Goal: Information Seeking & Learning: Learn about a topic

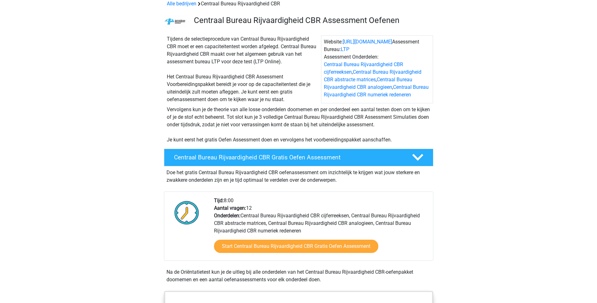
scroll to position [63, 0]
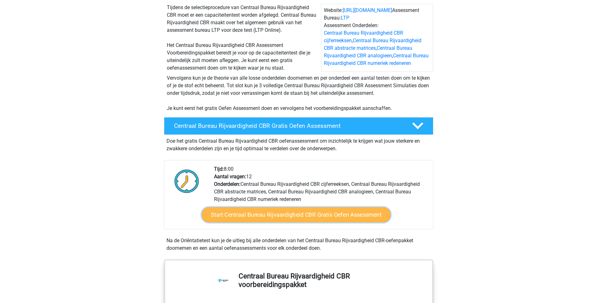
click at [256, 216] on link "Start Centraal Bureau Rijvaardigheid CBR Gratis Oefen Assessment" at bounding box center [295, 214] width 189 height 15
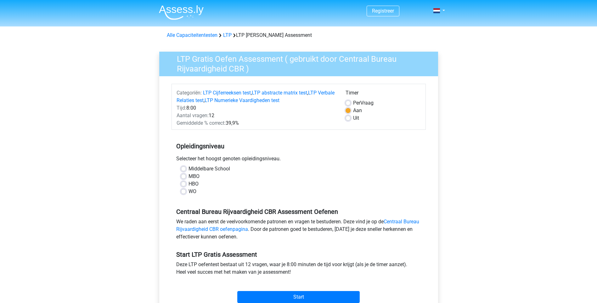
click at [188, 184] on label "HBO" at bounding box center [193, 184] width 10 height 8
click at [184, 184] on input "HBO" at bounding box center [183, 183] width 5 height 6
radio input "true"
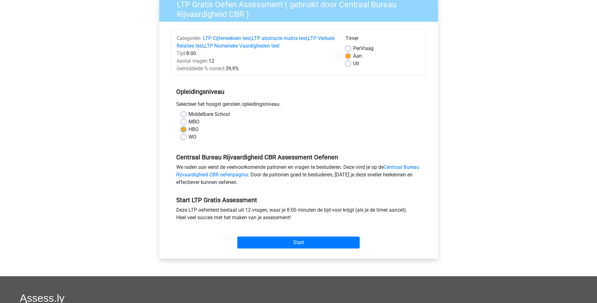
scroll to position [94, 0]
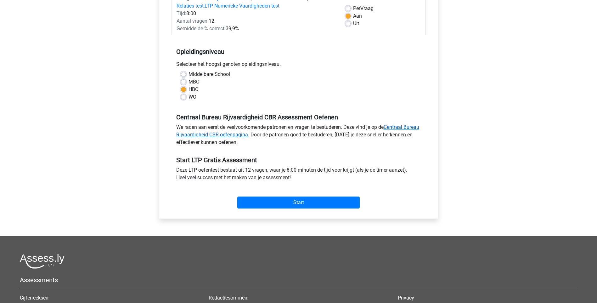
click at [256, 136] on link "Centraal Bureau Rijvaardigheid CBR oefenpagina" at bounding box center [297, 131] width 243 height 14
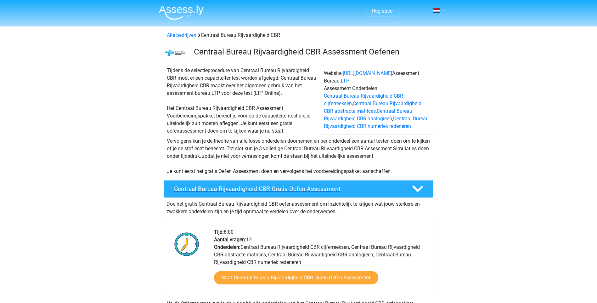
click at [315, 188] on h4 "Centraal Bureau Rijvaardigheid CBR Gratis Oefen Assessment" at bounding box center [288, 188] width 228 height 7
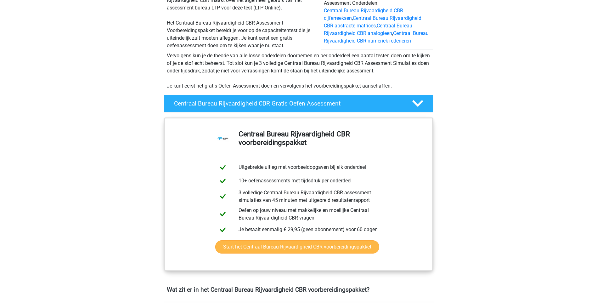
scroll to position [94, 0]
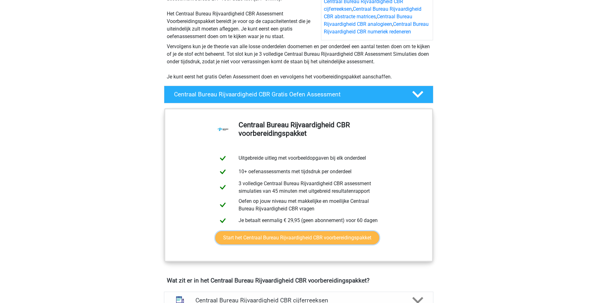
click at [293, 237] on link "Start het Centraal Bureau Rijvaardigheid CBR voorbereidingspakket" at bounding box center [297, 237] width 164 height 13
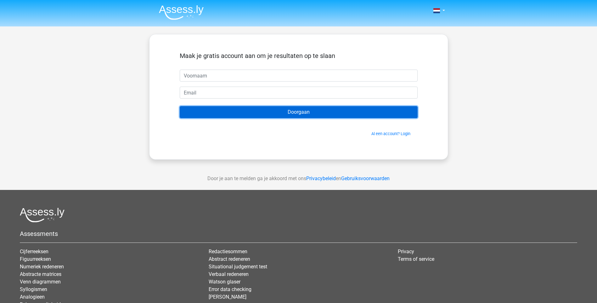
click at [296, 112] on input "Doorgaan" at bounding box center [299, 112] width 238 height 12
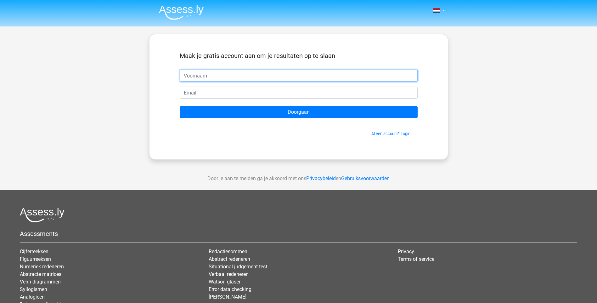
click at [225, 76] on input "text" at bounding box center [299, 76] width 238 height 12
type input "MJ"
click at [206, 94] on input "email" at bounding box center [299, 93] width 238 height 12
type input "[EMAIL_ADDRESS][DOMAIN_NAME]"
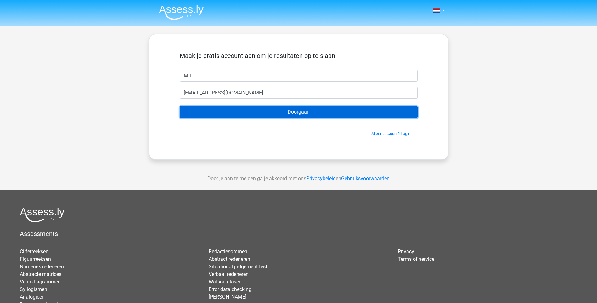
drag, startPoint x: 317, startPoint y: 112, endPoint x: 311, endPoint y: 113, distance: 6.0
click at [316, 112] on input "Doorgaan" at bounding box center [299, 112] width 238 height 12
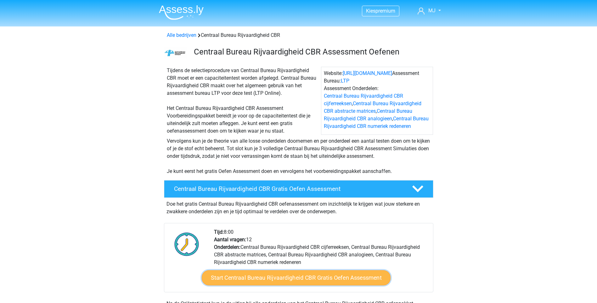
click at [290, 280] on link "Start Centraal Bureau Rijvaardigheid CBR Gratis Oefen Assessment" at bounding box center [295, 277] width 189 height 15
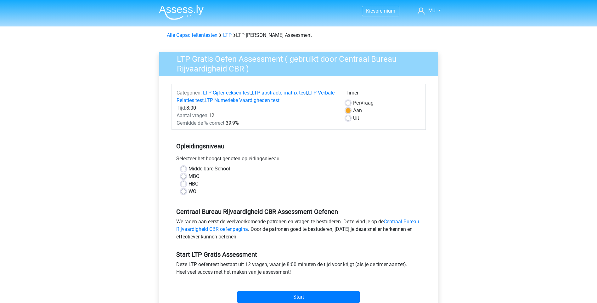
click at [188, 184] on label "HBO" at bounding box center [193, 184] width 10 height 8
click at [185, 184] on input "HBO" at bounding box center [183, 183] width 5 height 6
radio input "true"
click at [288, 297] on input "Start" at bounding box center [298, 297] width 122 height 12
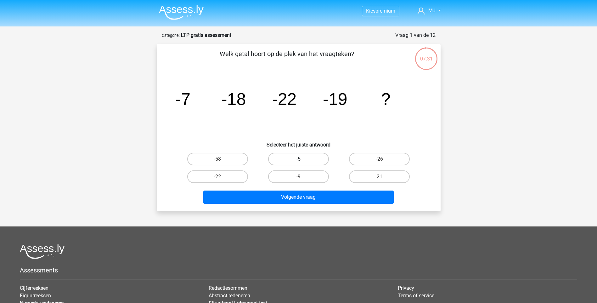
click at [304, 157] on label "-5" at bounding box center [298, 159] width 61 height 13
click at [302, 159] on input "-5" at bounding box center [300, 161] width 4 height 4
radio input "true"
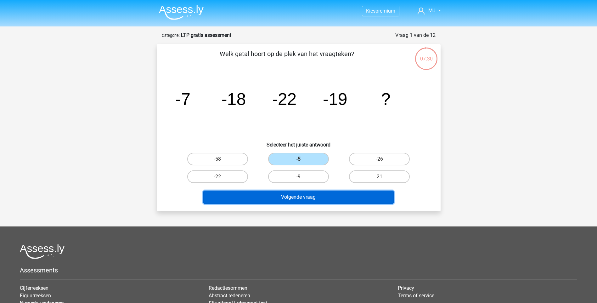
click at [293, 198] on button "Volgende vraag" at bounding box center [298, 196] width 190 height 13
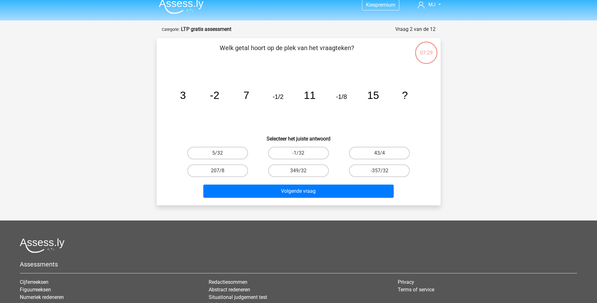
scroll to position [31, 0]
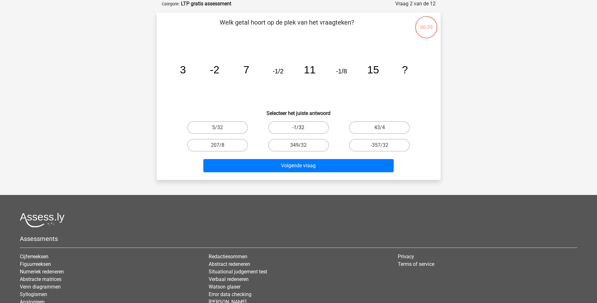
click at [308, 128] on label "-1/32" at bounding box center [298, 127] width 61 height 13
click at [302, 128] on input "-1/32" at bounding box center [300, 129] width 4 height 4
radio input "true"
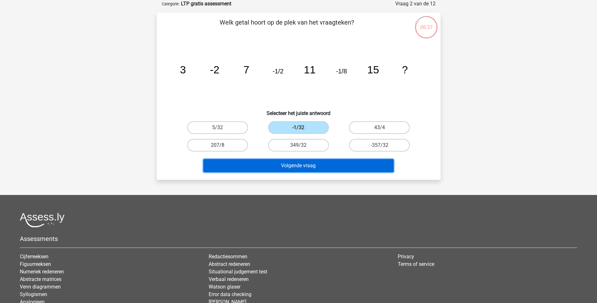
click at [285, 165] on button "Volgende vraag" at bounding box center [298, 165] width 190 height 13
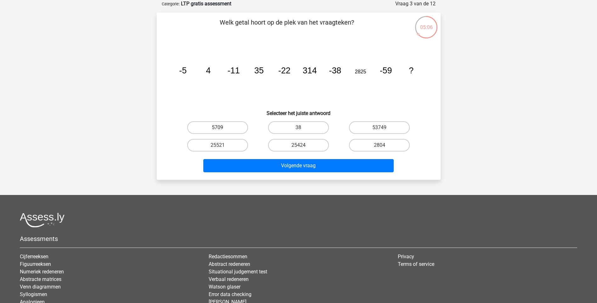
click at [231, 127] on label "5709" at bounding box center [217, 127] width 61 height 13
click at [222, 127] on input "5709" at bounding box center [219, 129] width 4 height 4
radio input "true"
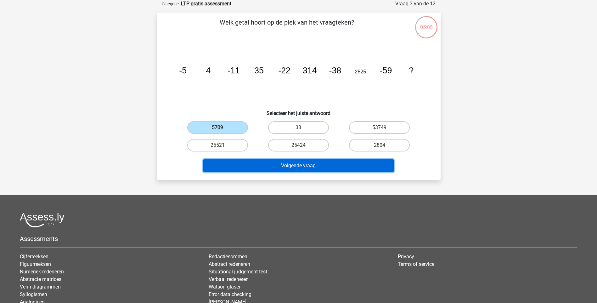
click at [289, 166] on button "Volgende vraag" at bounding box center [298, 165] width 190 height 13
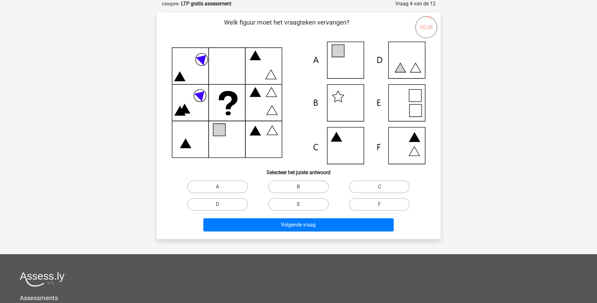
click at [404, 104] on icon at bounding box center [299, 103] width 254 height 122
click at [301, 203] on label "E" at bounding box center [298, 204] width 61 height 13
click at [301, 204] on input "E" at bounding box center [300, 206] width 4 height 4
radio input "true"
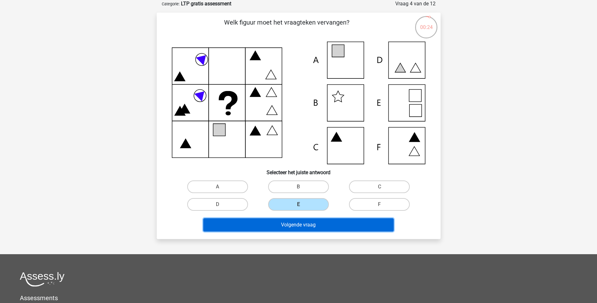
click at [283, 224] on button "Volgende vraag" at bounding box center [298, 224] width 190 height 13
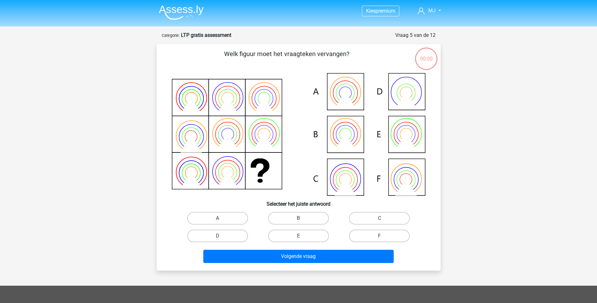
scroll to position [31, 0]
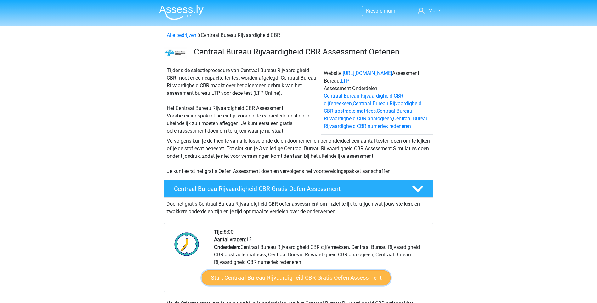
click at [308, 274] on link "Start Centraal Bureau Rijvaardigheid CBR Gratis Oefen Assessment" at bounding box center [295, 277] width 189 height 15
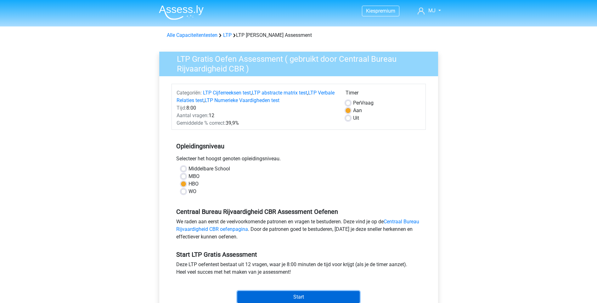
click at [289, 296] on input "Start" at bounding box center [298, 297] width 122 height 12
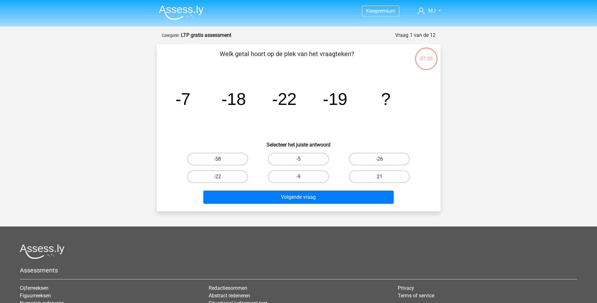
click at [304, 160] on label "-5" at bounding box center [298, 159] width 61 height 13
click at [302, 160] on input "-5" at bounding box center [300, 161] width 4 height 4
radio input "true"
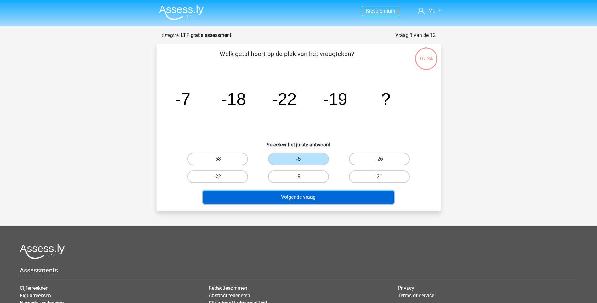
click at [308, 197] on button "Volgende vraag" at bounding box center [298, 196] width 190 height 13
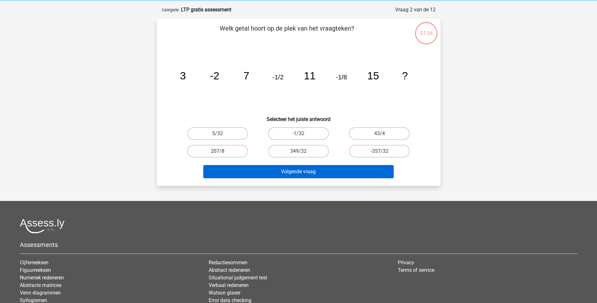
scroll to position [31, 0]
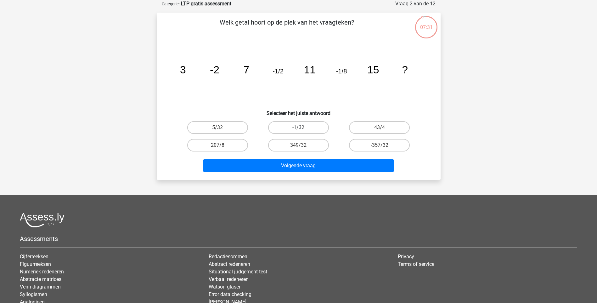
click at [298, 127] on label "-1/32" at bounding box center [298, 127] width 61 height 13
click at [298, 127] on input "-1/32" at bounding box center [300, 129] width 4 height 4
radio input "true"
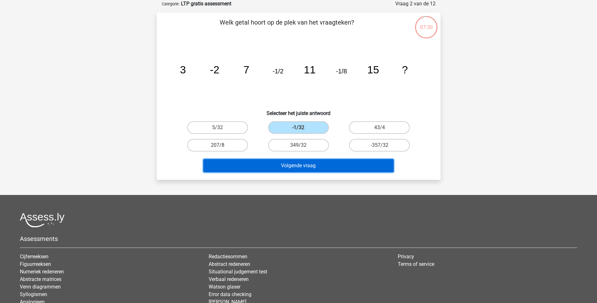
click at [299, 166] on button "Volgende vraag" at bounding box center [298, 165] width 190 height 13
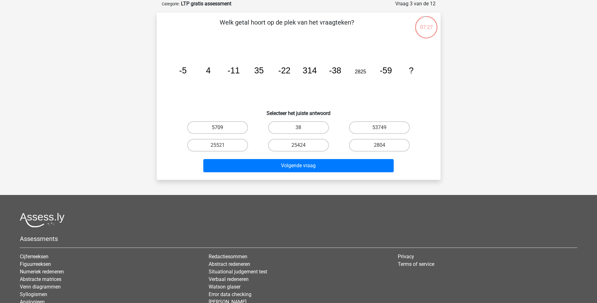
click at [234, 127] on label "5709" at bounding box center [217, 127] width 61 height 13
click at [222, 127] on input "5709" at bounding box center [219, 129] width 4 height 4
radio input "true"
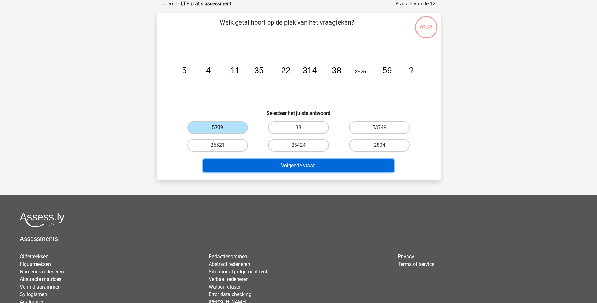
click at [295, 167] on button "Volgende vraag" at bounding box center [298, 165] width 190 height 13
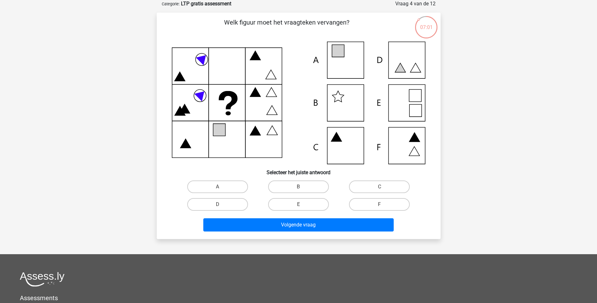
click at [403, 101] on icon at bounding box center [299, 103] width 254 height 122
click at [300, 206] on input "E" at bounding box center [300, 206] width 4 height 4
radio input "true"
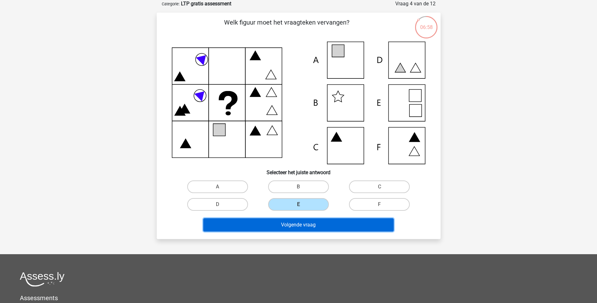
click at [301, 222] on button "Volgende vraag" at bounding box center [298, 224] width 190 height 13
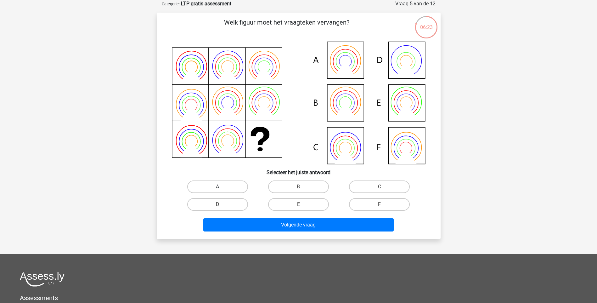
click at [229, 184] on label "A" at bounding box center [217, 186] width 61 height 13
click at [222, 187] on input "A" at bounding box center [219, 189] width 4 height 4
radio input "true"
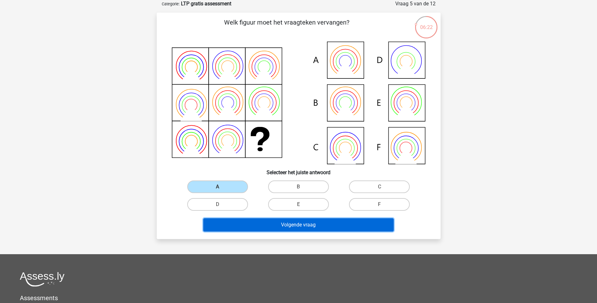
click at [284, 224] on button "Volgende vraag" at bounding box center [298, 224] width 190 height 13
